Goal: Transaction & Acquisition: Subscribe to service/newsletter

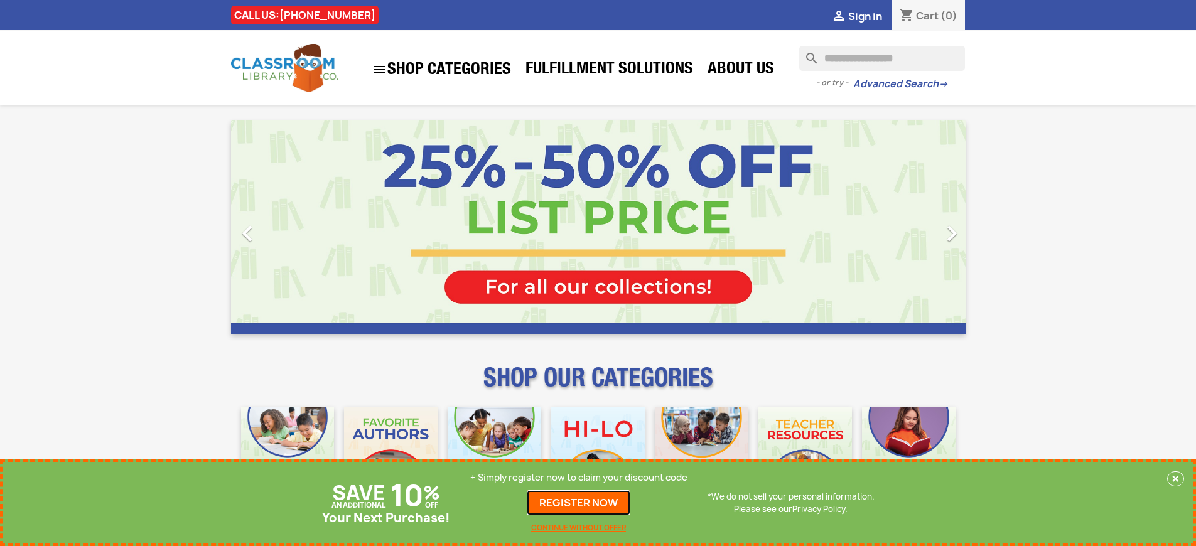
click at [579, 503] on link "REGISTER NOW" at bounding box center [579, 502] width 104 height 25
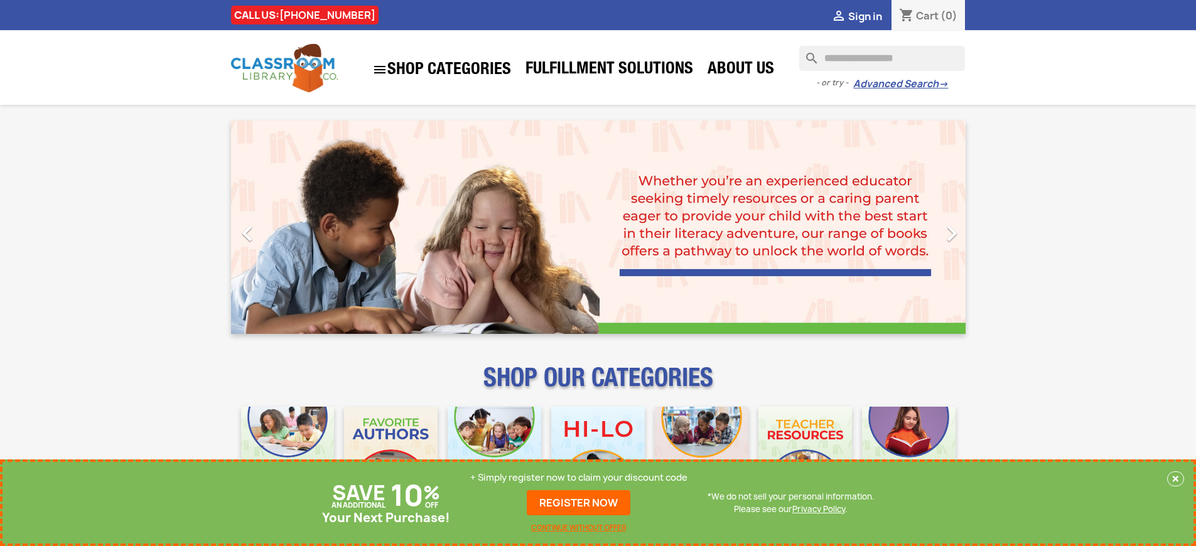
click at [579, 478] on p "+ Simply register now to claim your discount code" at bounding box center [578, 477] width 217 height 13
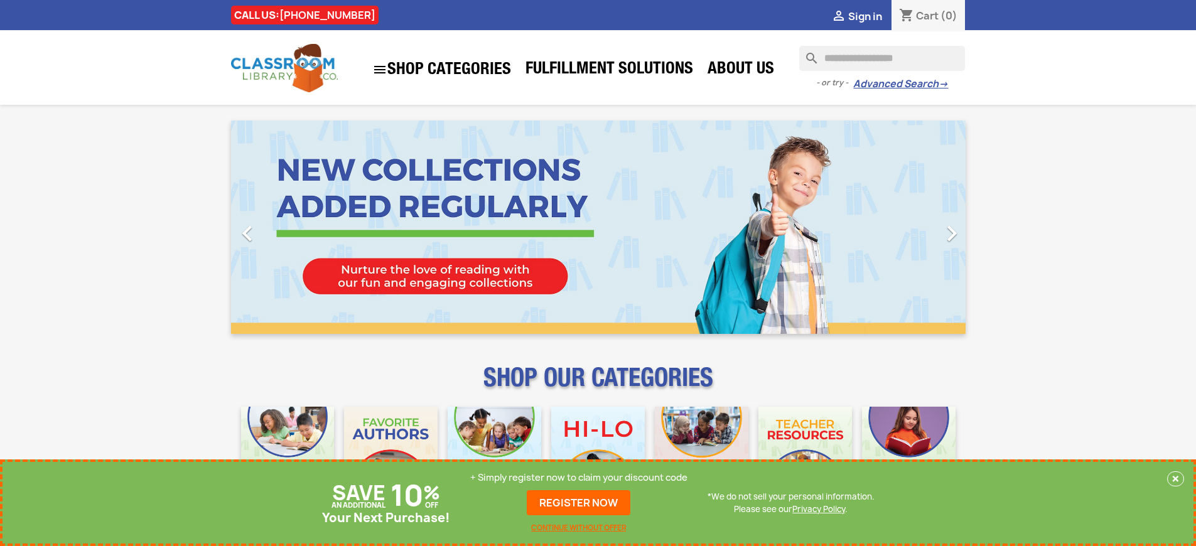
click at [579, 478] on p "+ Simply register now to claim your discount code" at bounding box center [578, 477] width 217 height 13
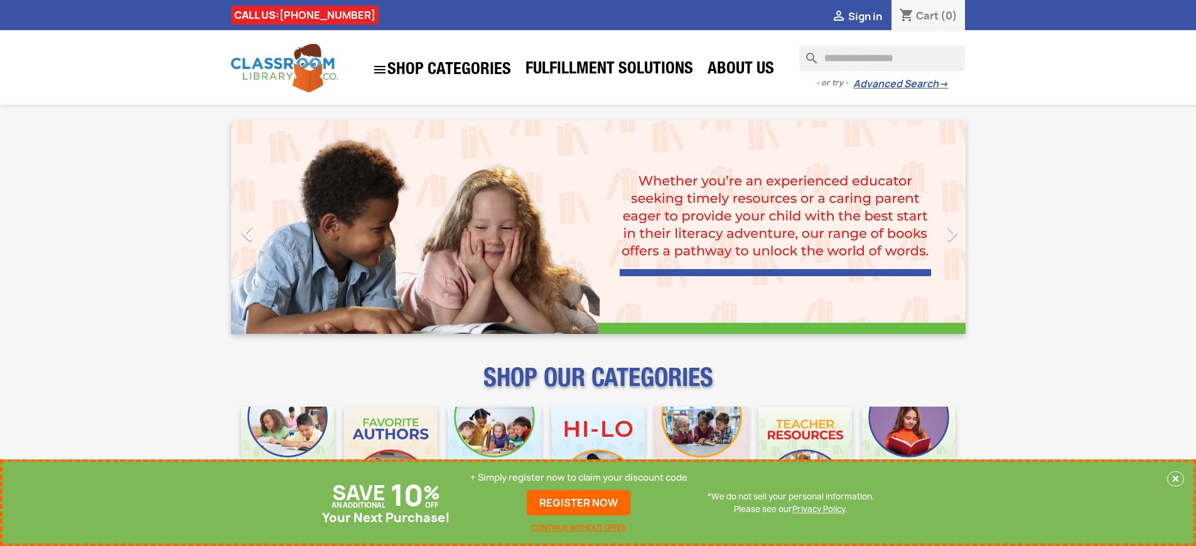
click at [579, 478] on p "+ Simply register now to claim your discount code" at bounding box center [578, 477] width 217 height 13
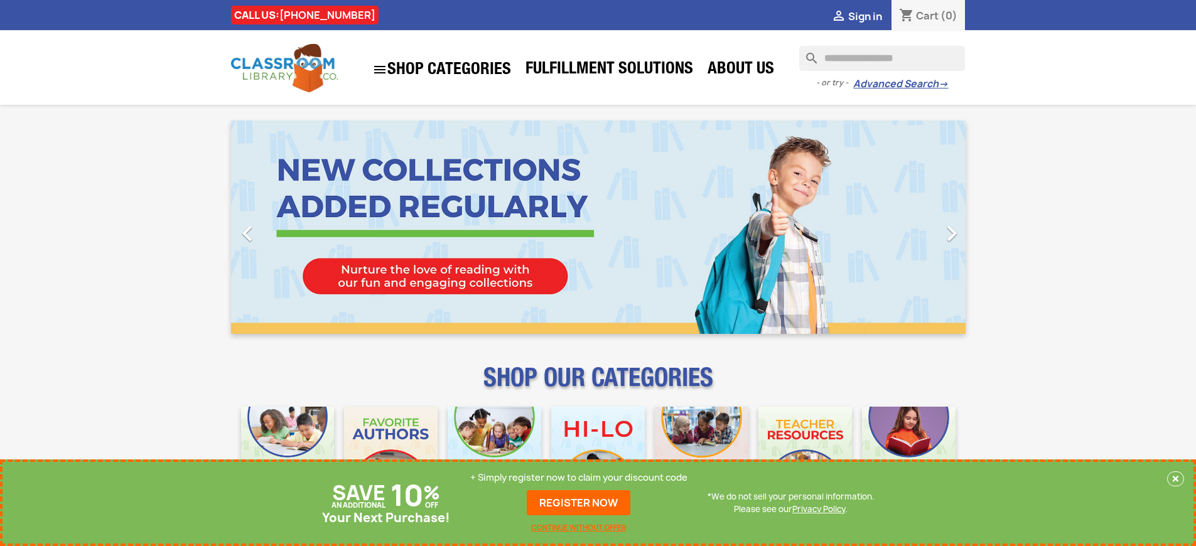
click at [579, 478] on p "+ Simply register now to claim your discount code" at bounding box center [578, 477] width 217 height 13
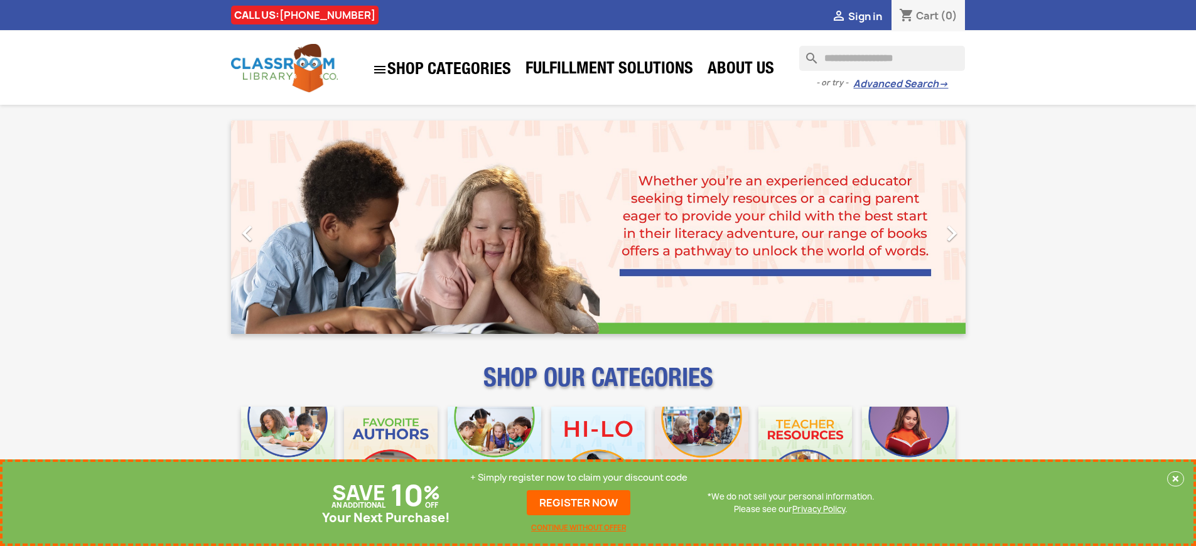
click at [579, 478] on p "+ Simply register now to claim your discount code" at bounding box center [578, 477] width 217 height 13
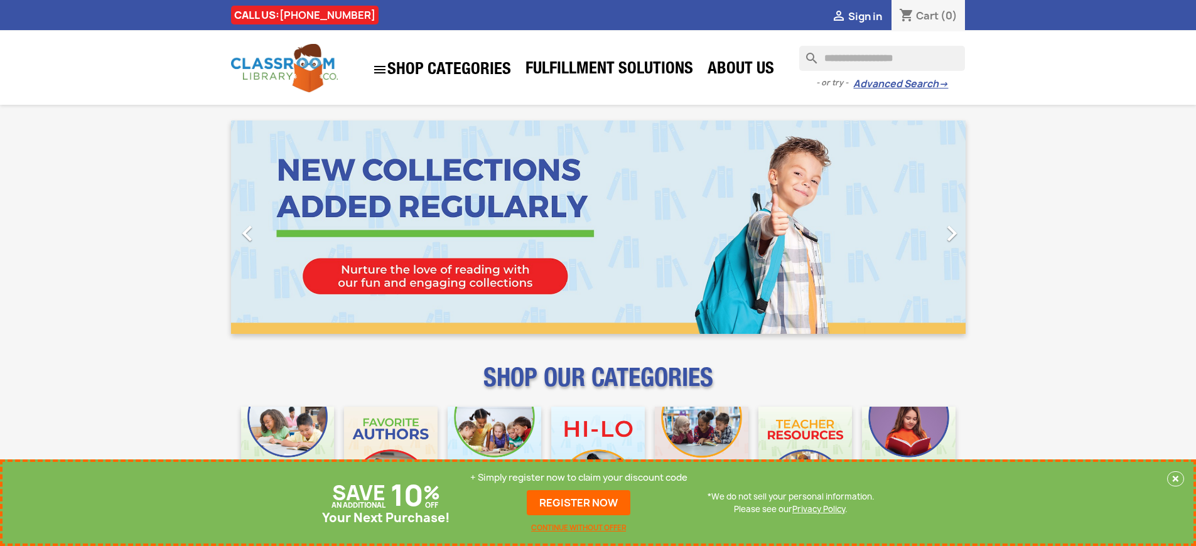
click at [579, 478] on p "+ Simply register now to claim your discount code" at bounding box center [578, 477] width 217 height 13
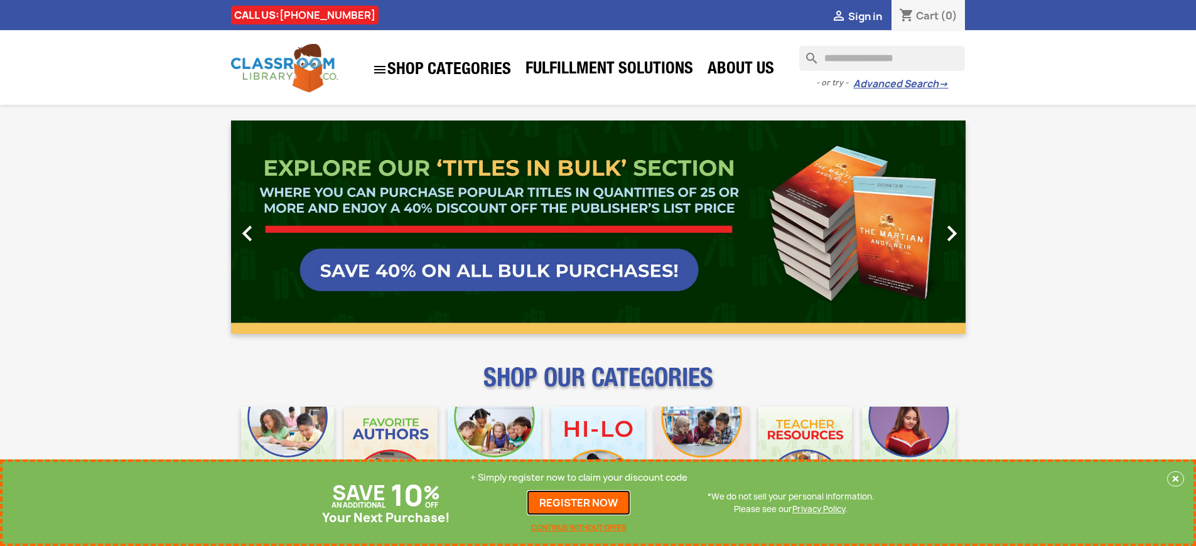
click at [579, 503] on link "REGISTER NOW" at bounding box center [579, 502] width 104 height 25
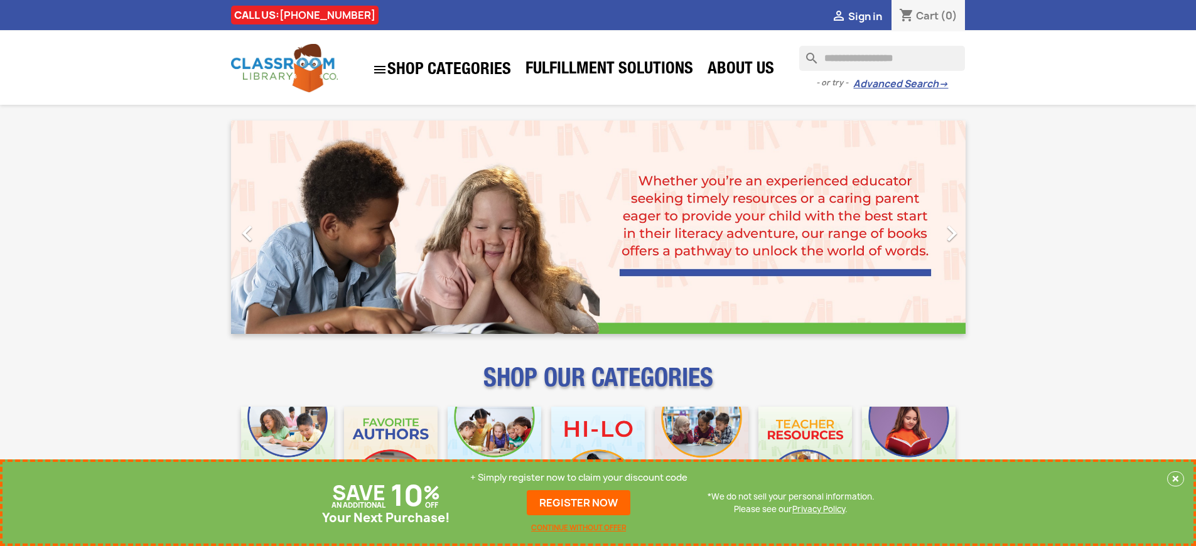
click at [579, 478] on p "+ Simply register now to claim your discount code" at bounding box center [578, 477] width 217 height 13
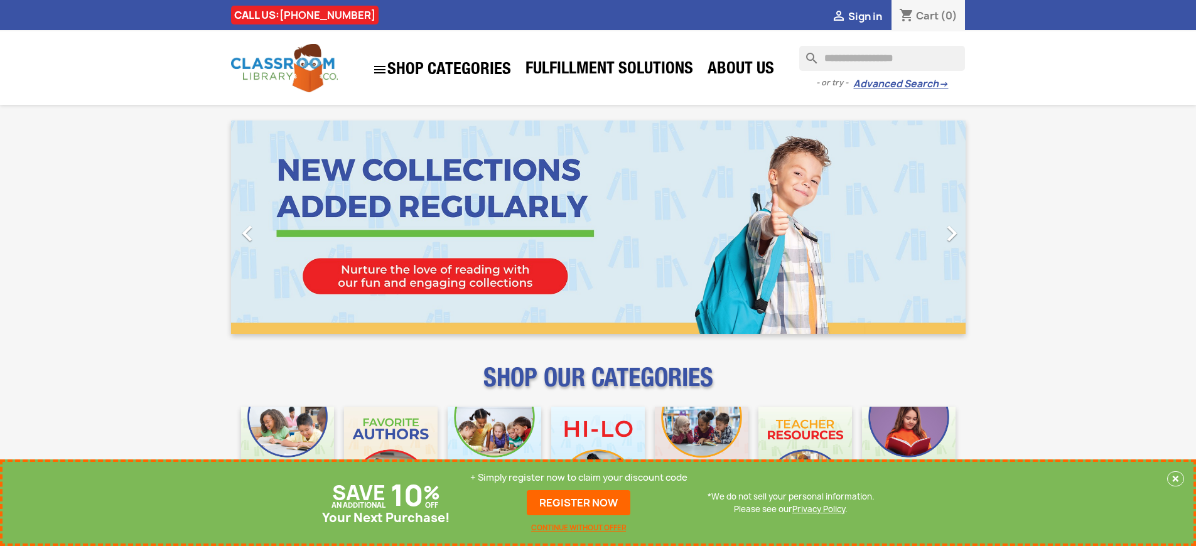
click at [579, 478] on p "+ Simply register now to claim your discount code" at bounding box center [578, 477] width 217 height 13
click at [579, 503] on link "REGISTER NOW" at bounding box center [579, 502] width 104 height 25
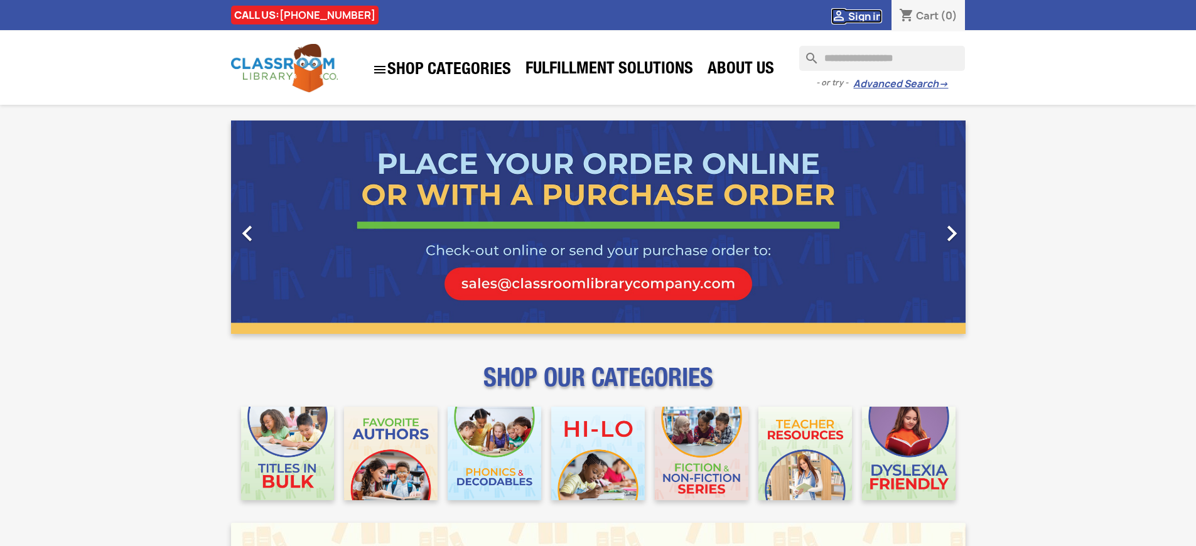
click at [864, 16] on span "Sign in" at bounding box center [865, 16] width 34 height 14
